Goal: Use online tool/utility: Utilize a website feature to perform a specific function

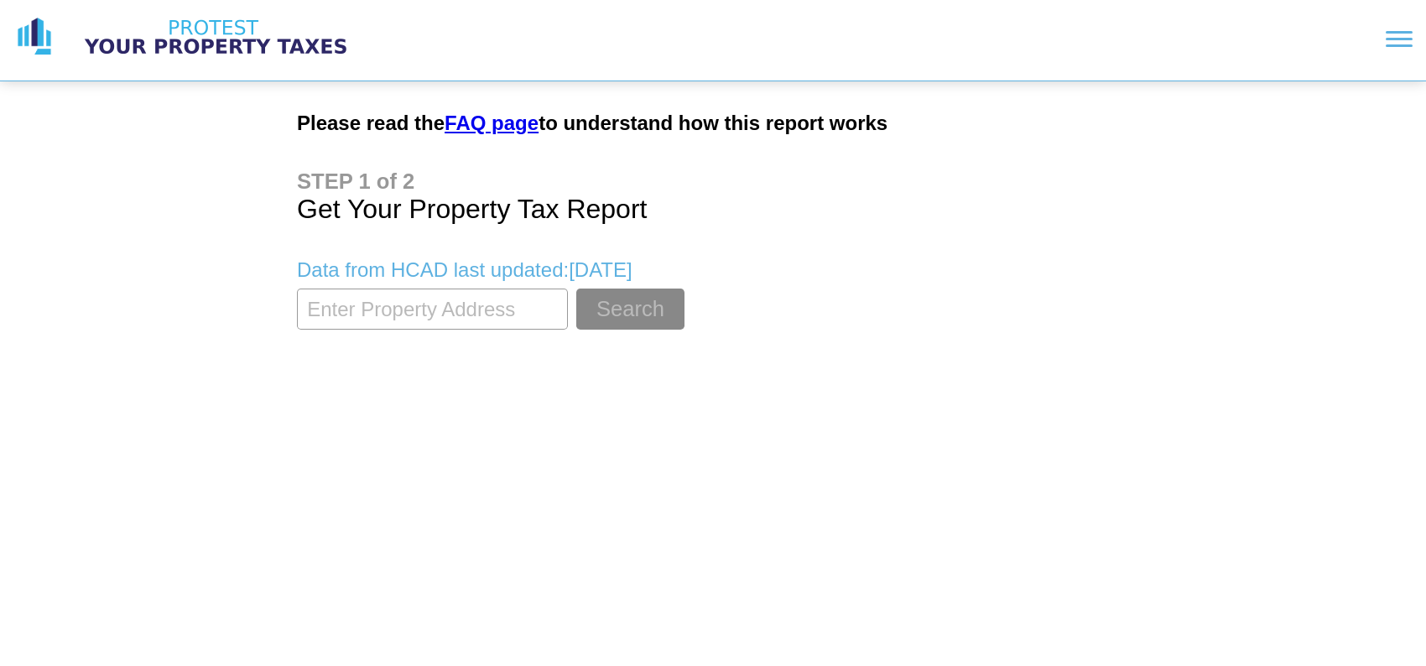
click at [471, 315] on input "textbox" at bounding box center [432, 309] width 271 height 41
click at [576, 289] on button "Search" at bounding box center [630, 309] width 108 height 41
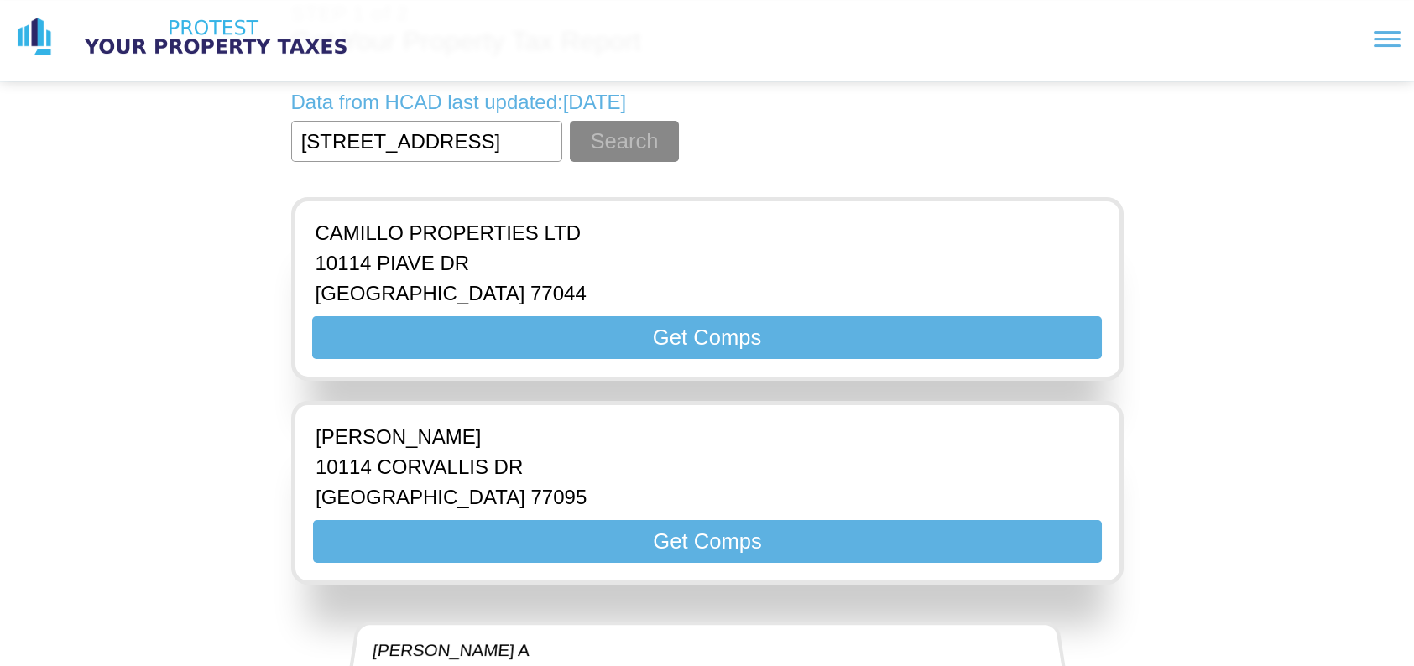
scroll to position [0, 91]
type input "[STREET_ADDRESS]"
click at [642, 130] on button "Search" at bounding box center [624, 141] width 108 height 41
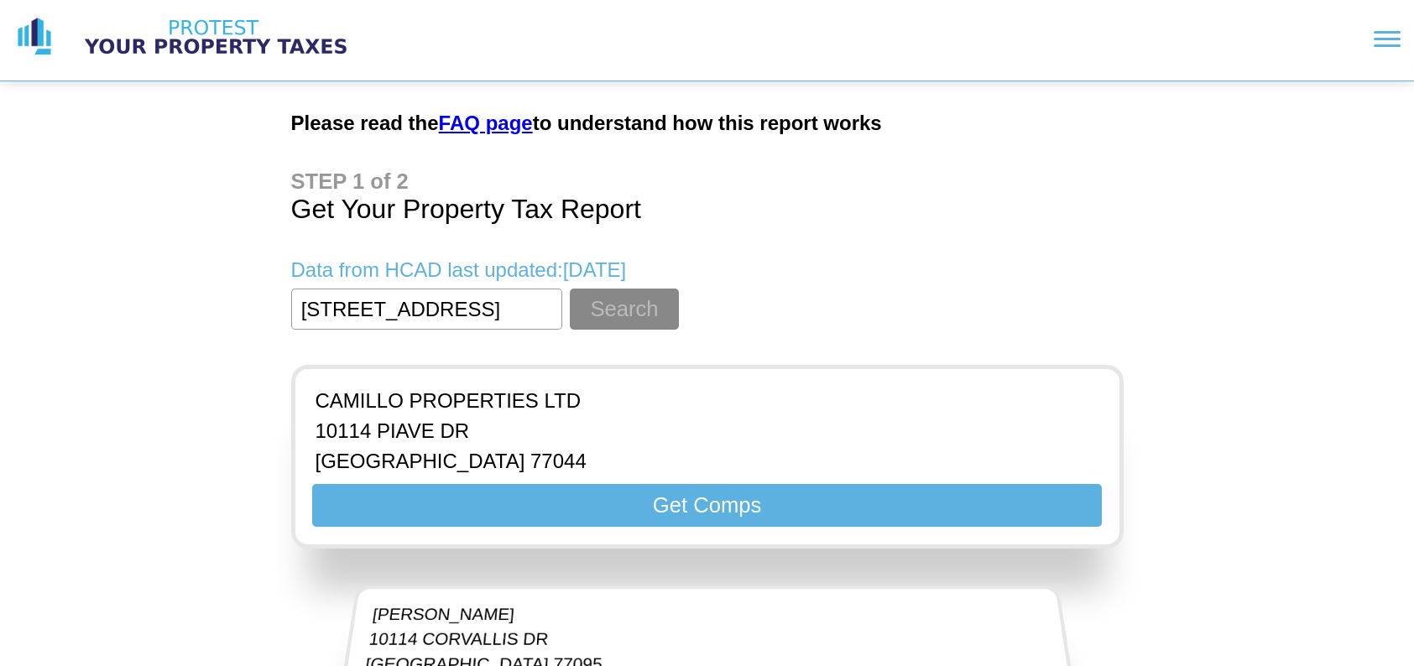
drag, startPoint x: 479, startPoint y: 313, endPoint x: 228, endPoint y: 305, distance: 251.0
click at [483, 124] on link "FAQ page" at bounding box center [486, 123] width 94 height 23
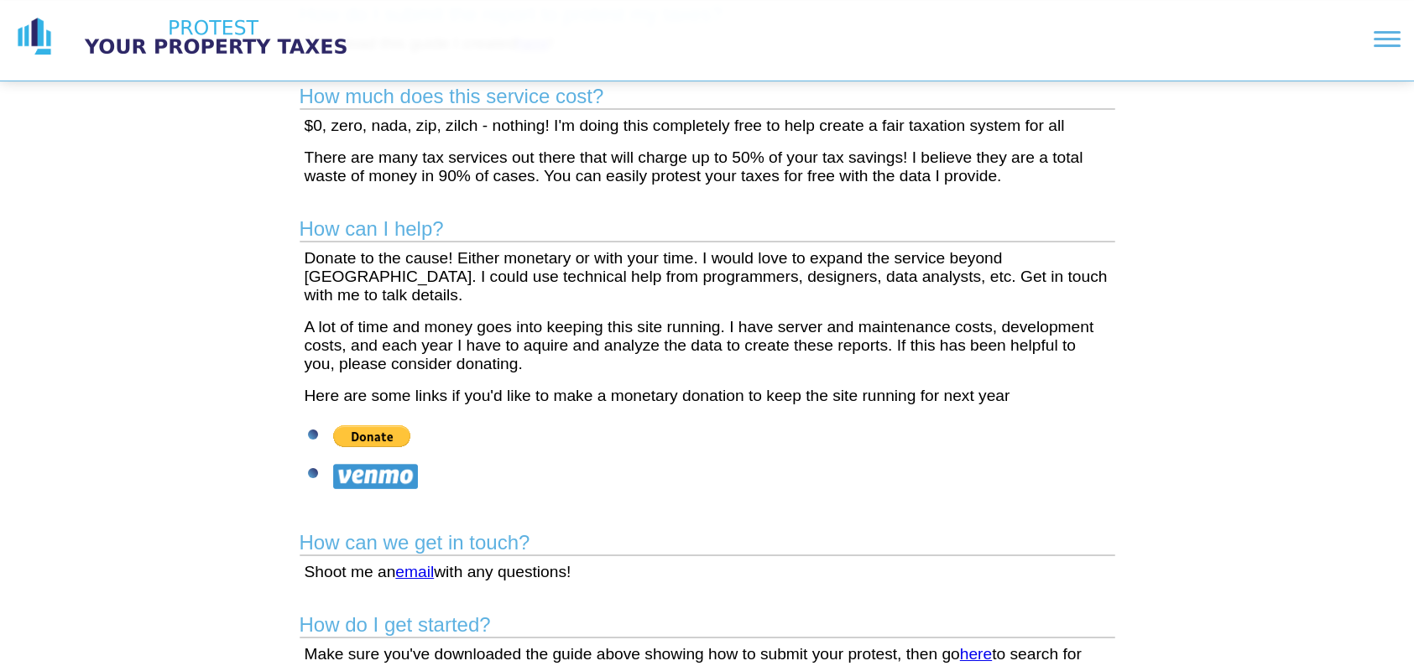
scroll to position [712, 0]
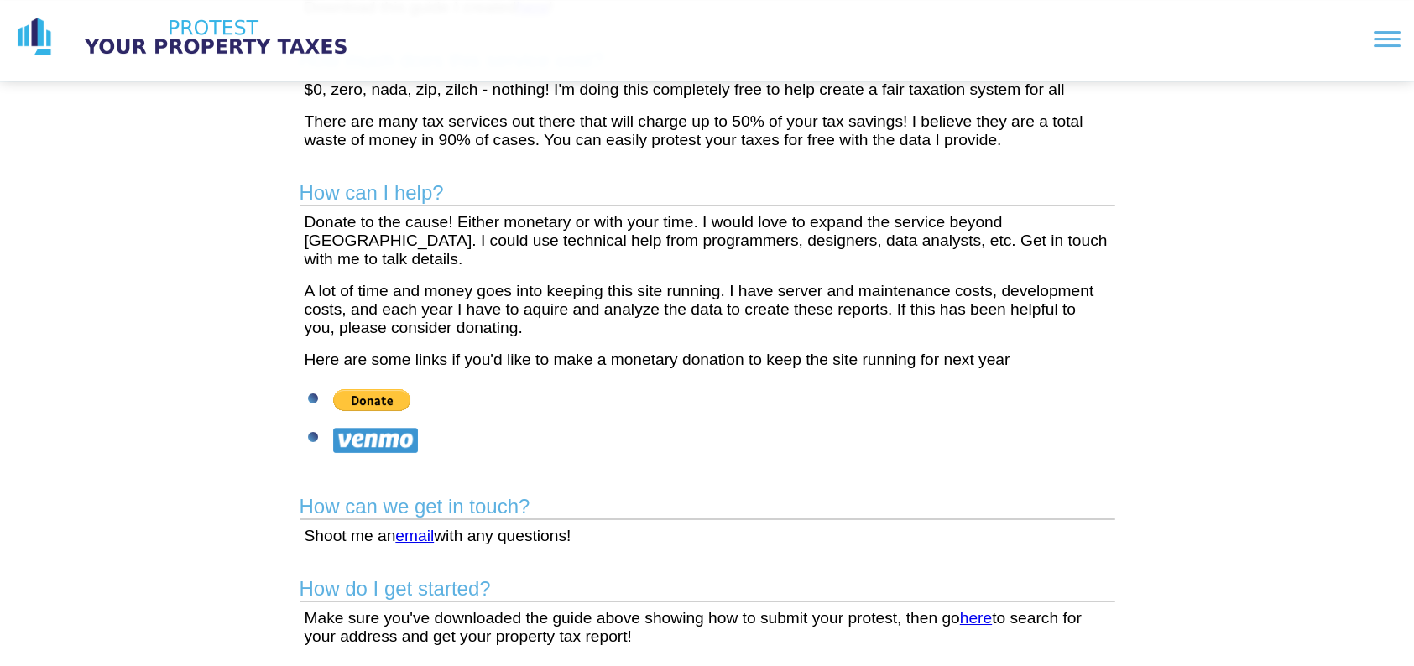
click at [982, 619] on link "here" at bounding box center [976, 618] width 32 height 18
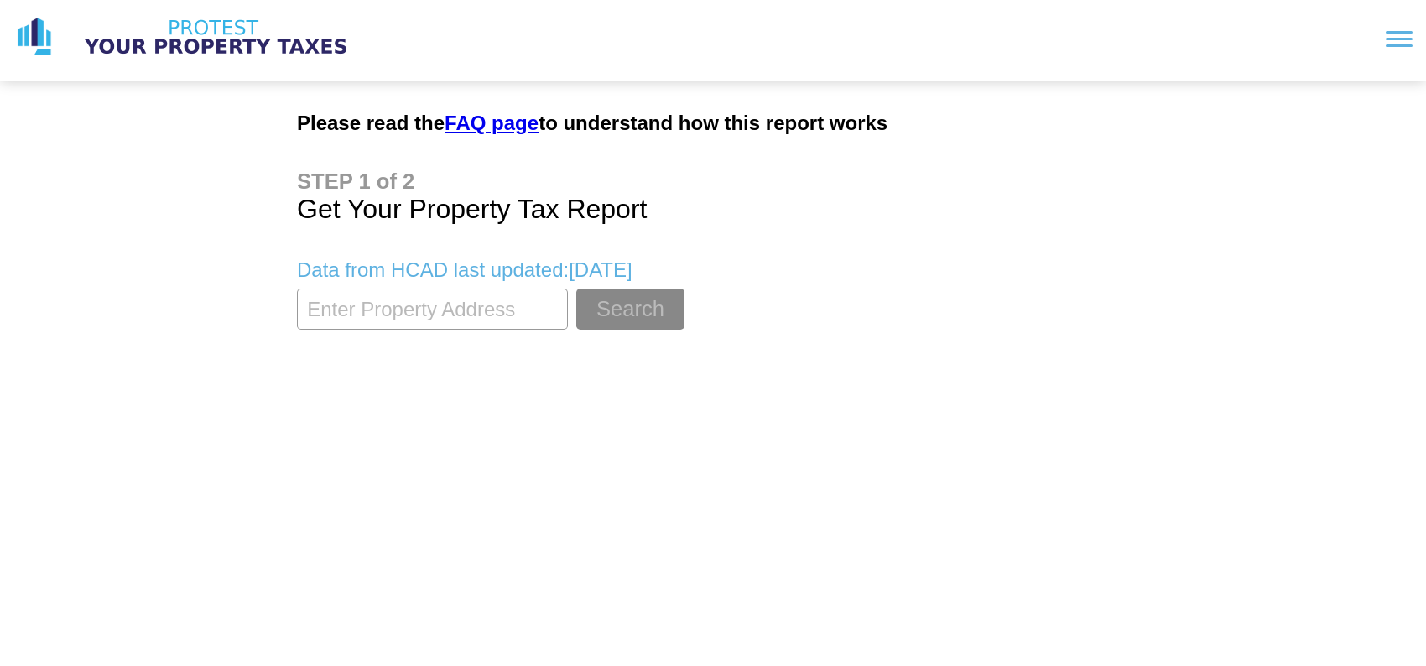
click at [439, 317] on input "textbox" at bounding box center [432, 309] width 271 height 41
click at [476, 311] on input "textbox" at bounding box center [432, 309] width 271 height 41
click at [603, 311] on button "Search" at bounding box center [630, 309] width 108 height 41
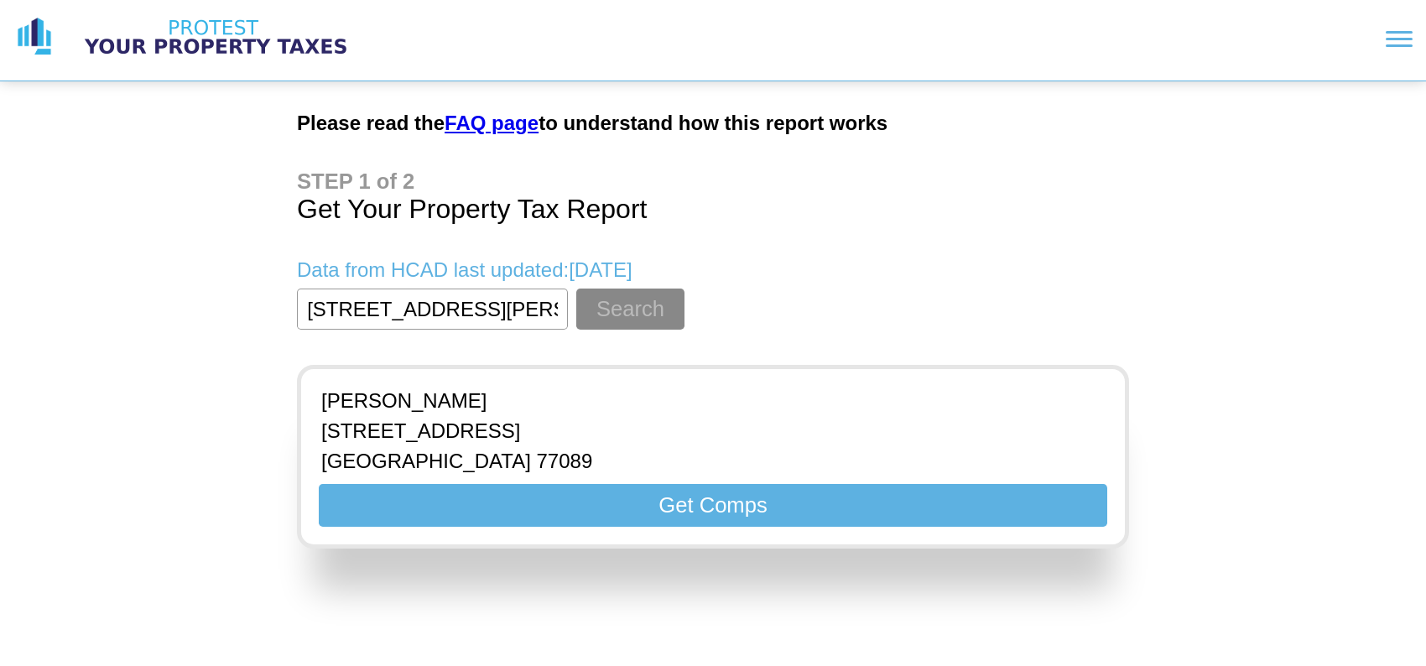
click at [670, 503] on button "Get Comps" at bounding box center [713, 505] width 789 height 43
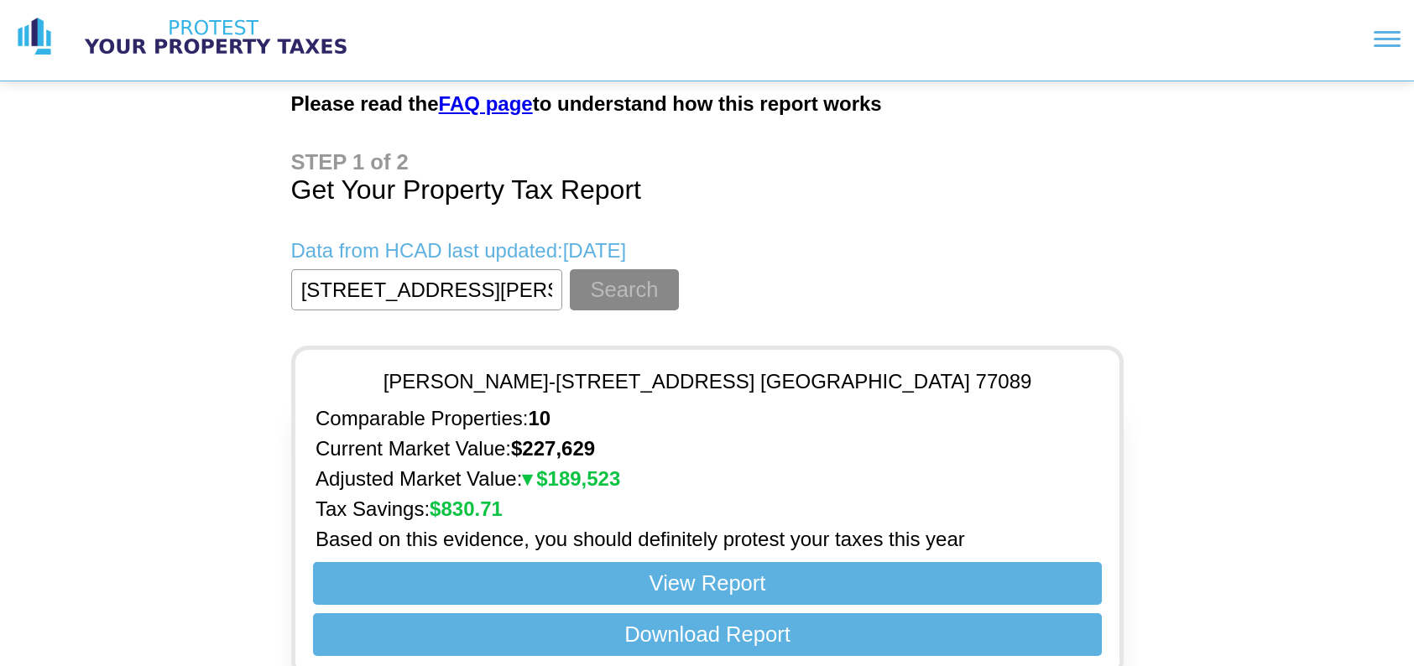
scroll to position [48, 0]
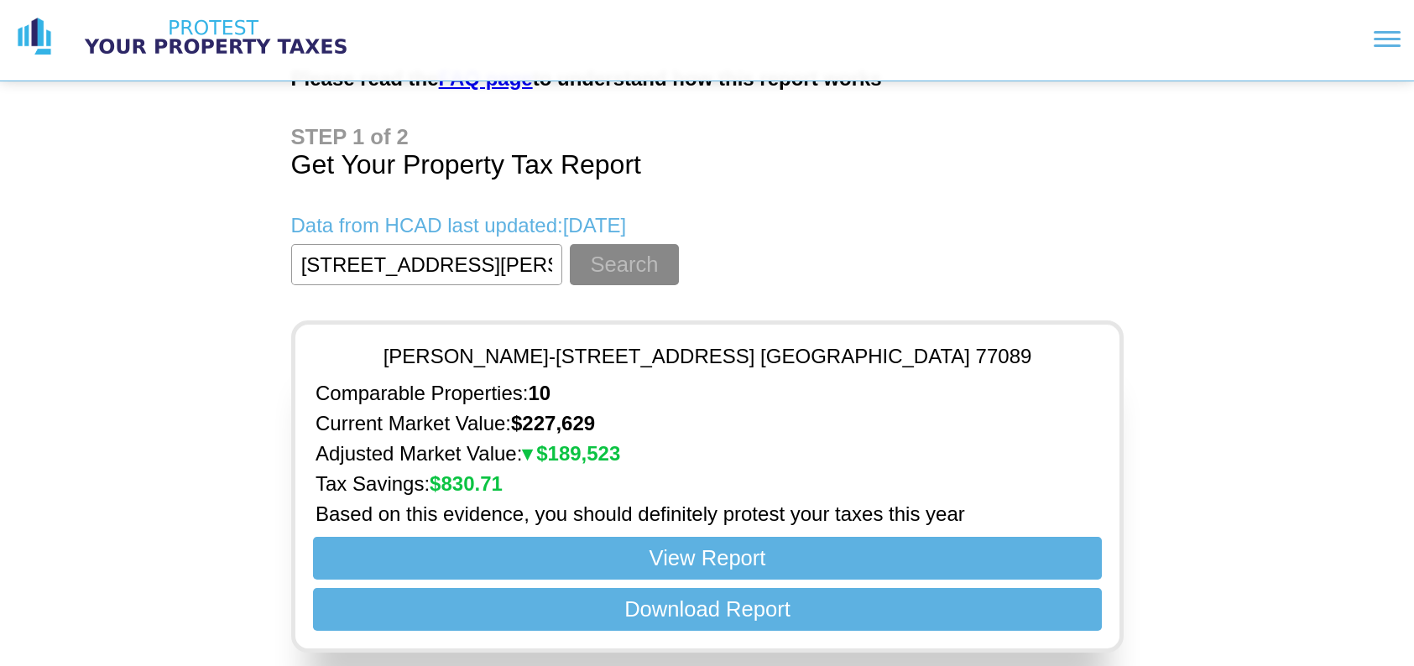
click at [768, 617] on button "Download Report" at bounding box center [706, 609] width 789 height 43
click at [761, 554] on button "View Report" at bounding box center [706, 558] width 789 height 43
click at [470, 259] on input "textbox" at bounding box center [426, 264] width 271 height 41
drag, startPoint x: 547, startPoint y: 259, endPoint x: 334, endPoint y: 256, distance: 213.1
click at [544, 259] on input "textbox" at bounding box center [426, 264] width 271 height 41
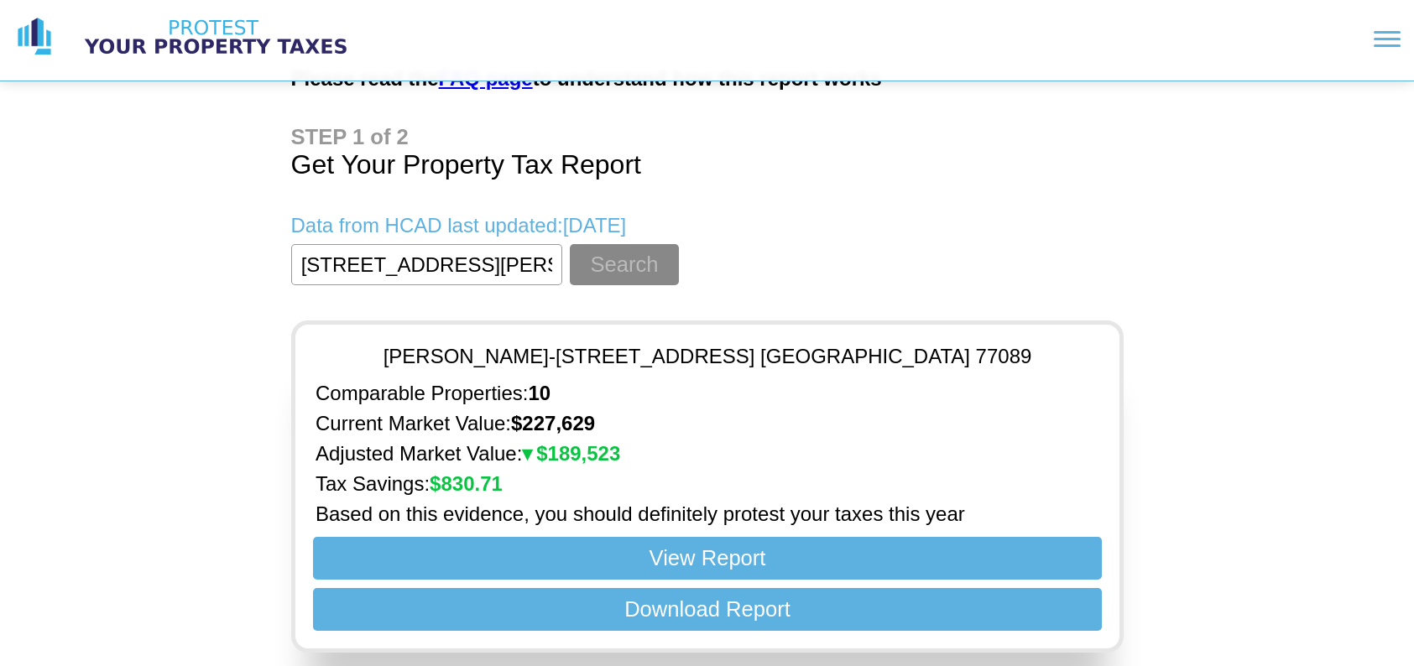
scroll to position [0, 87]
drag, startPoint x: 305, startPoint y: 259, endPoint x: 909, endPoint y: 283, distance: 605.3
click at [909, 283] on main "Please read the FAQ page to understand how this report works Get Your Property …" at bounding box center [707, 351] width 859 height 629
type input "[STREET_ADDRESS]"
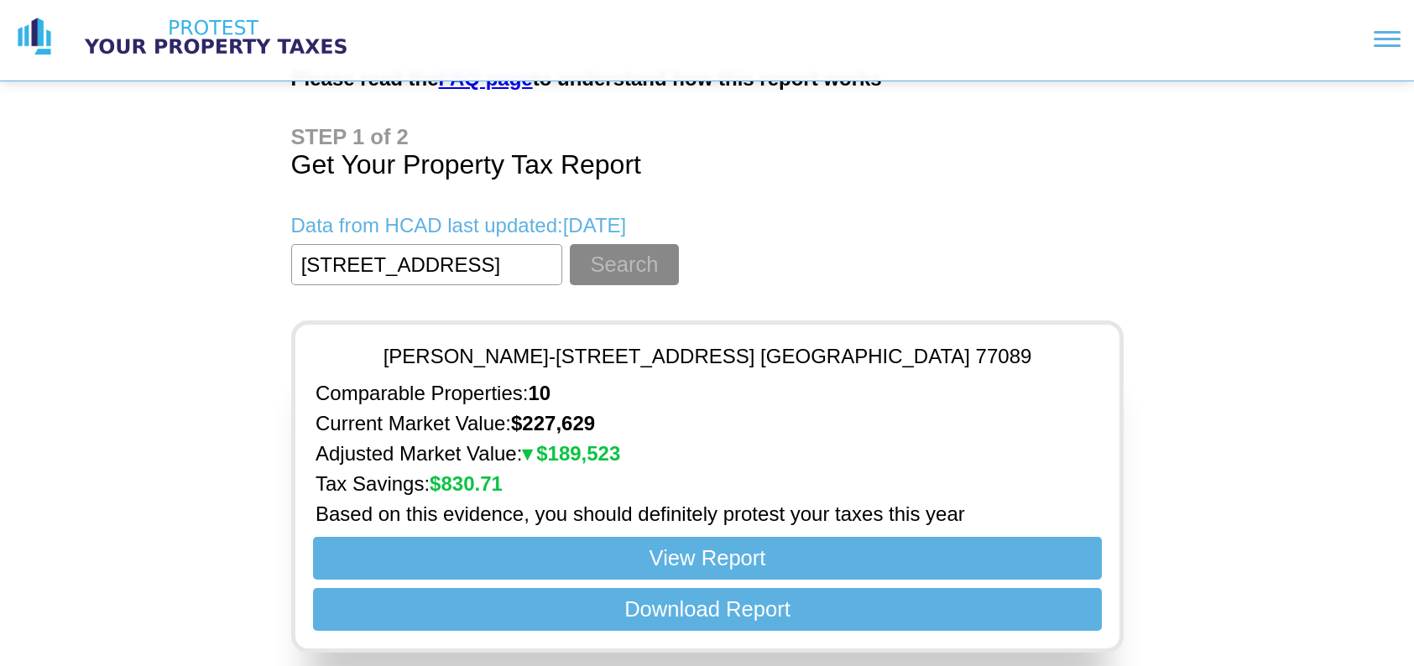
scroll to position [0, 0]
click at [621, 254] on button "Search" at bounding box center [624, 264] width 108 height 41
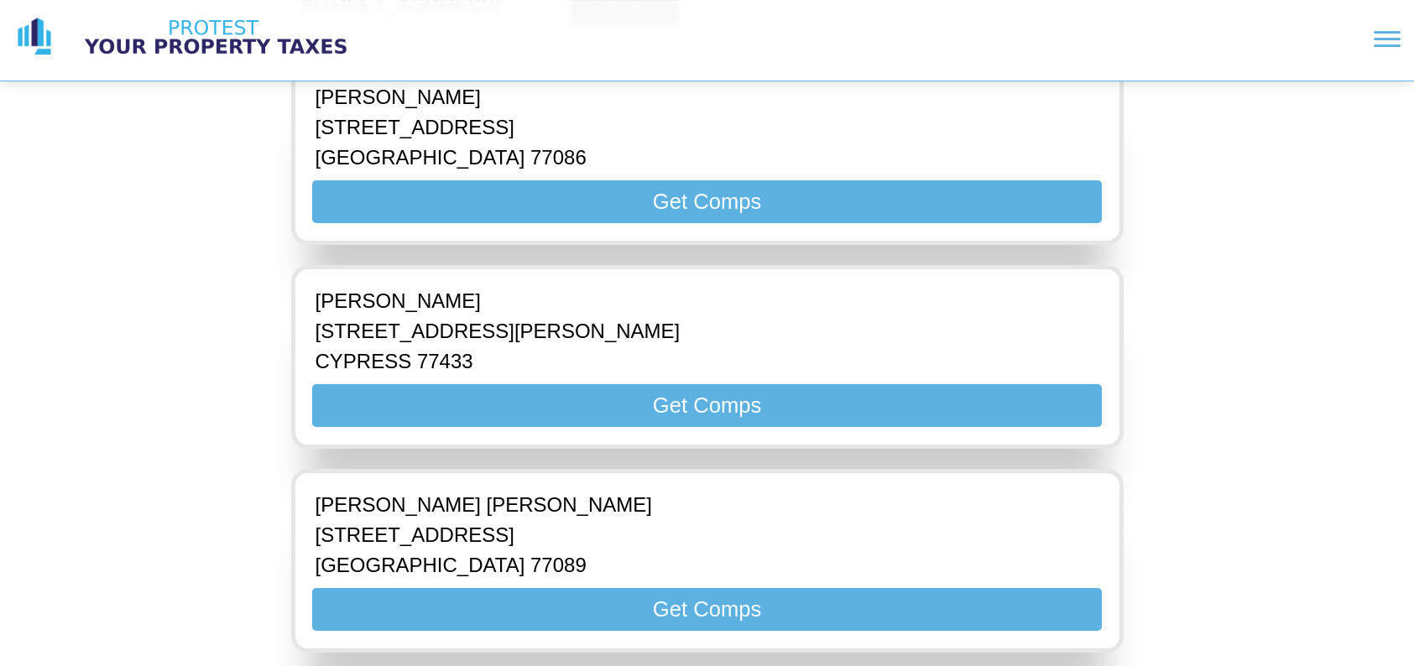
scroll to position [305, 0]
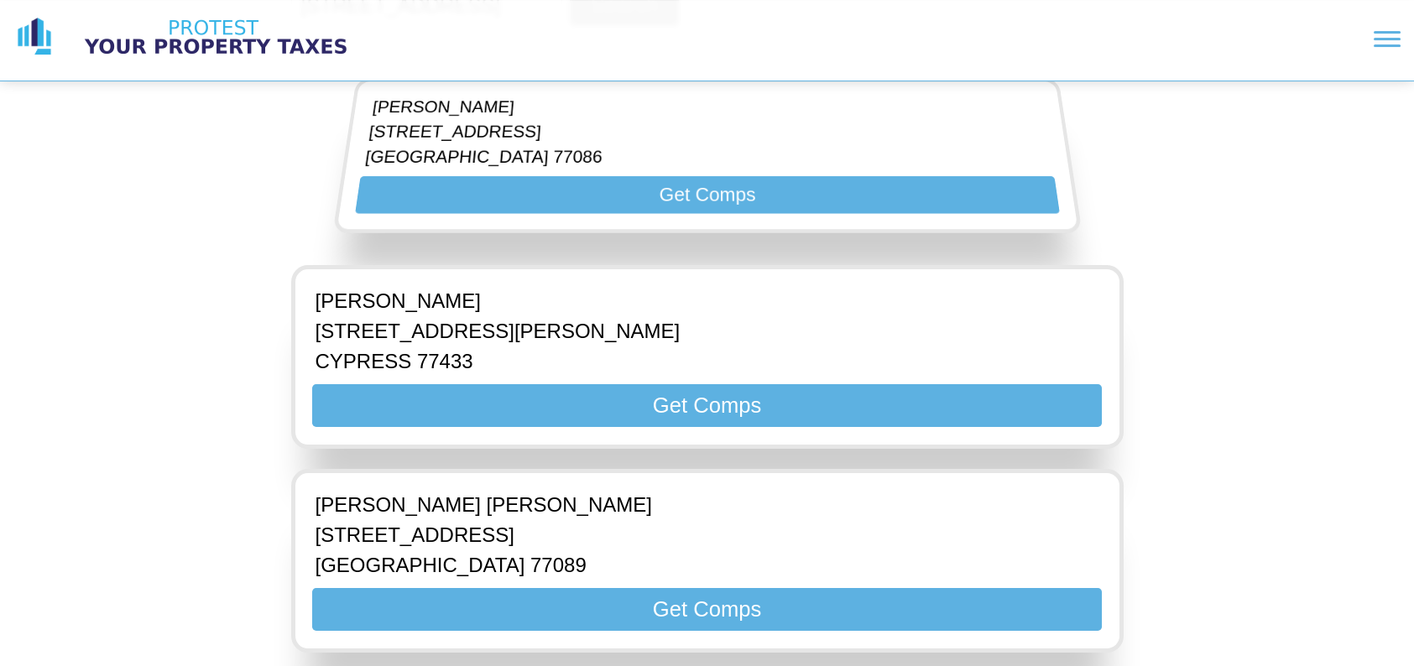
click at [703, 603] on button "Get Comps" at bounding box center [706, 609] width 789 height 43
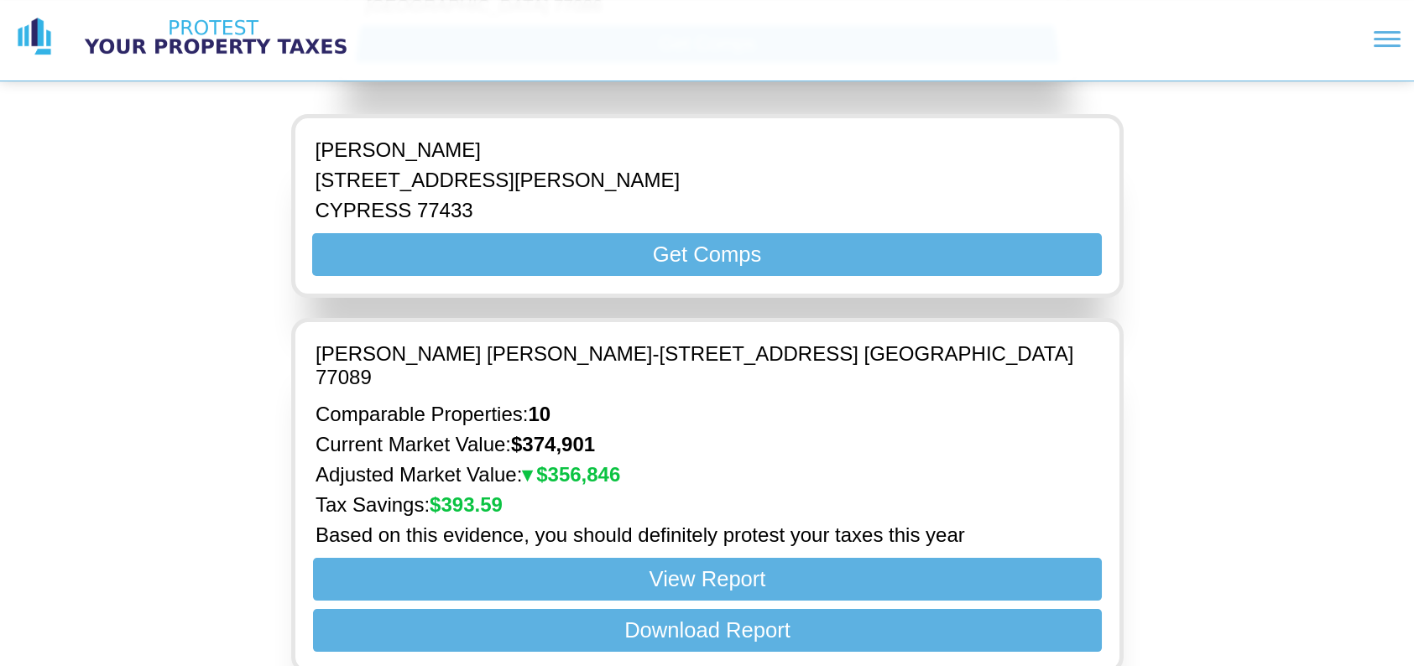
scroll to position [456, 0]
click at [889, 608] on button "Download Report" at bounding box center [706, 629] width 789 height 43
